Goal: Task Accomplishment & Management: Use online tool/utility

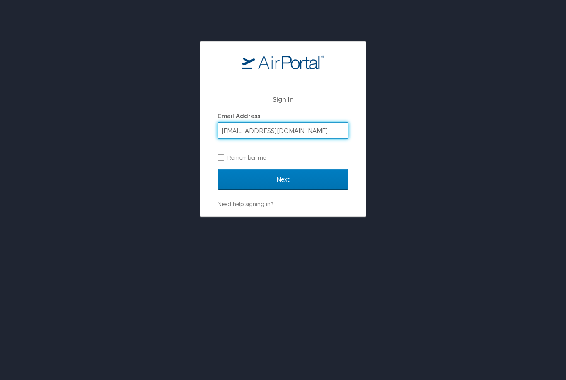
type input "[EMAIL_ADDRESS][DOMAIN_NAME]"
click at [275, 177] on input "Next" at bounding box center [283, 179] width 131 height 21
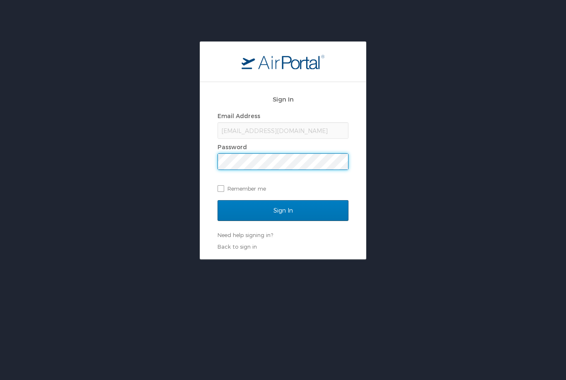
click at [283, 210] on input "Sign In" at bounding box center [283, 210] width 131 height 21
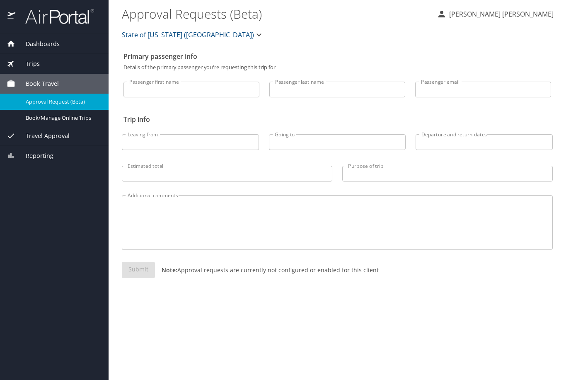
click at [61, 114] on span "Book/Manage Online Trips" at bounding box center [62, 118] width 73 height 8
